Goal: Check status: Check status

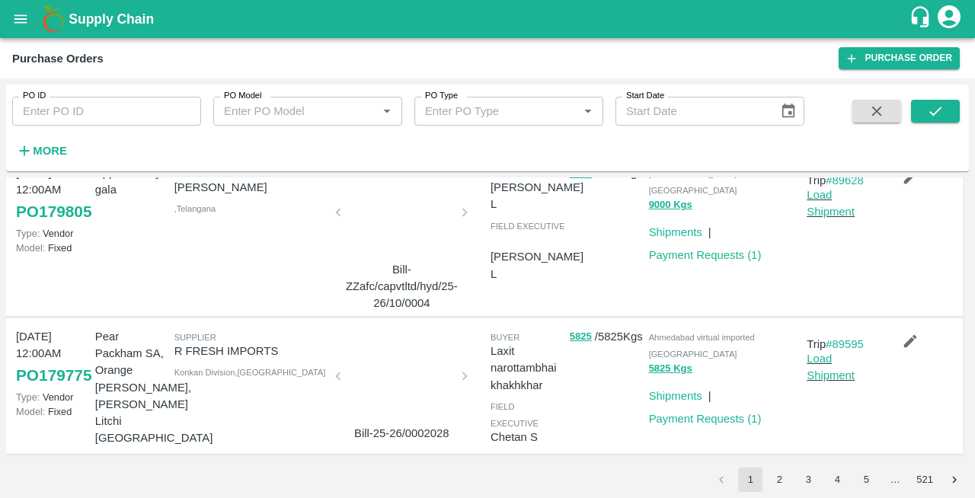
scroll to position [1287, 0]
click at [780, 485] on button "2" at bounding box center [779, 480] width 24 height 24
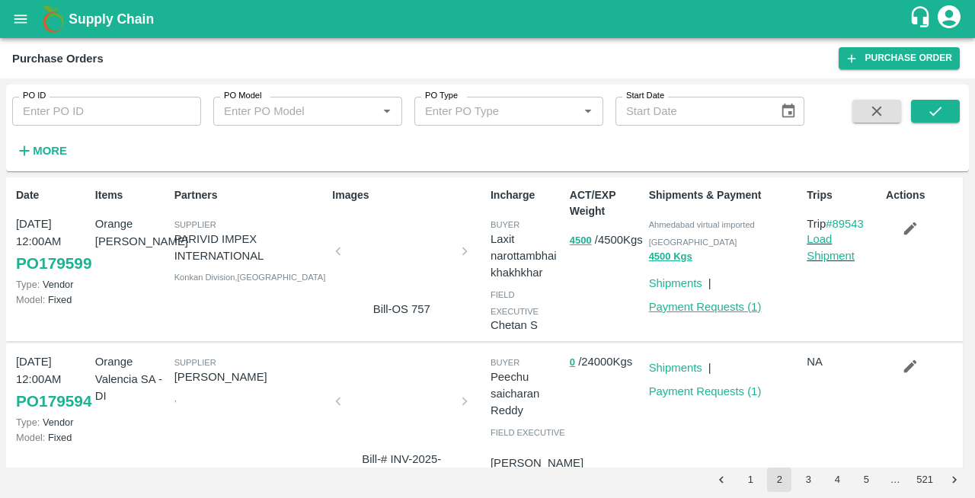
click at [700, 301] on link "Payment Requests ( 1 )" at bounding box center [705, 307] width 113 height 12
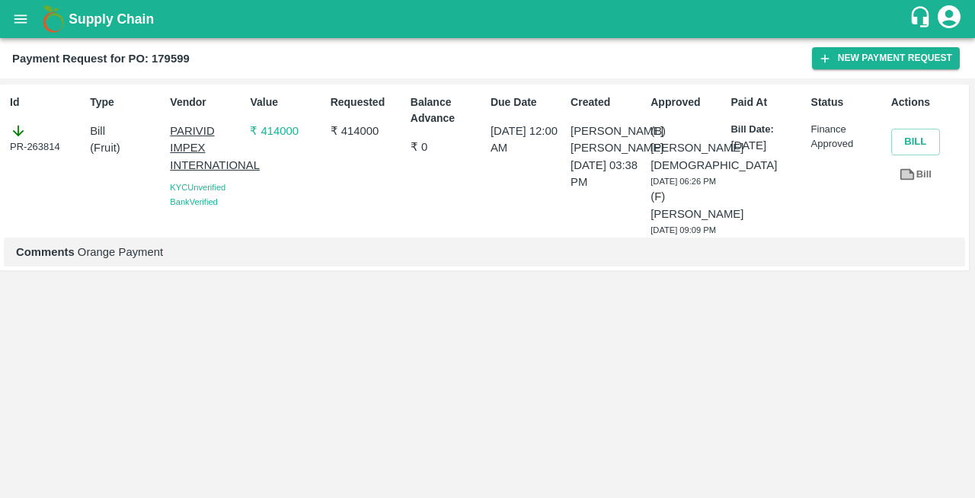
click at [9, 145] on div "Id PR-263814" at bounding box center [44, 162] width 80 height 149
drag, startPoint x: 10, startPoint y: 143, endPoint x: 62, endPoint y: 144, distance: 52.6
click at [62, 144] on div "PR-263814" at bounding box center [47, 139] width 74 height 32
click at [30, 149] on div "PR-263814" at bounding box center [47, 139] width 74 height 32
